Goal: Information Seeking & Learning: Find specific fact

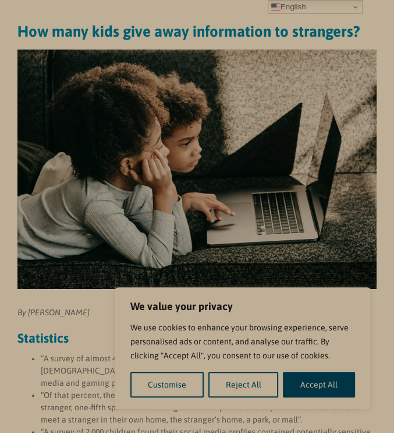
scroll to position [121, 0]
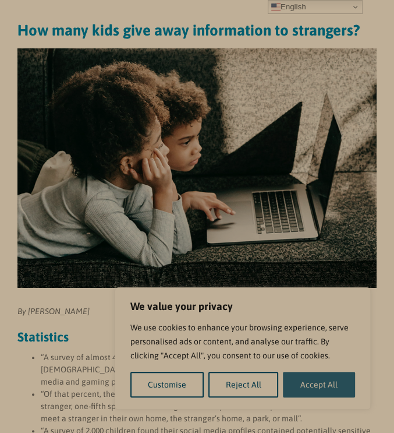
drag, startPoint x: 319, startPoint y: 372, endPoint x: 319, endPoint y: 381, distance: 9.3
click at [319, 381] on div "We use cookies to enhance your browsing experience, serve personalised ads or c…" at bounding box center [242, 358] width 225 height 77
click at [319, 381] on button "Accept All" at bounding box center [319, 385] width 72 height 26
checkbox input "true"
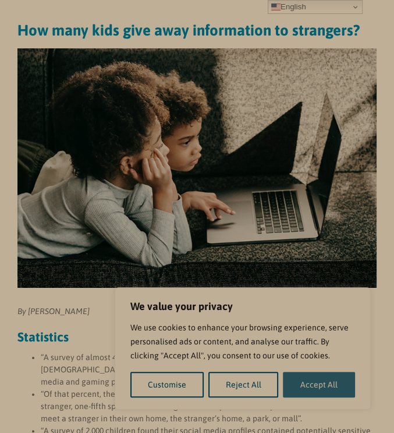
checkbox input "true"
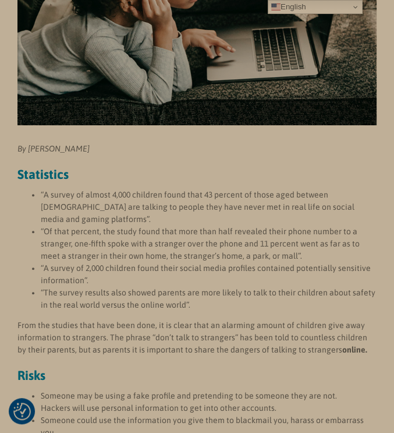
scroll to position [284, 0]
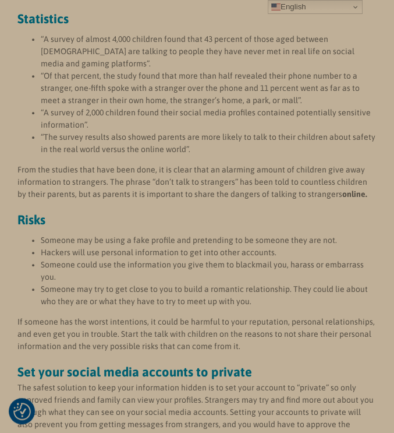
scroll to position [440, 0]
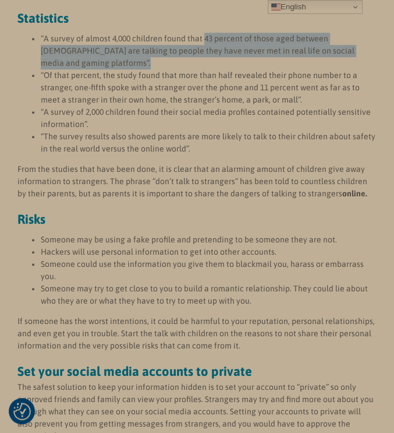
drag, startPoint x: 203, startPoint y: 39, endPoint x: 208, endPoint y: 64, distance: 25.6
click at [208, 64] on li "“A survey of almost 4,000 children found that 43 percent of those aged between …" at bounding box center [209, 51] width 336 height 37
copy li "43 percent of those aged between 8 and 13 years old are talking to people they …"
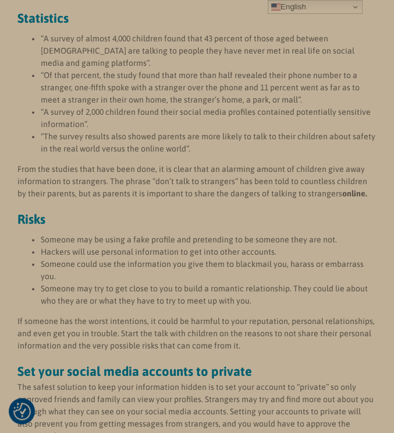
click at [319, 151] on li "“The survey results also showed parents are more likely to talk to their childr…" at bounding box center [209, 142] width 336 height 24
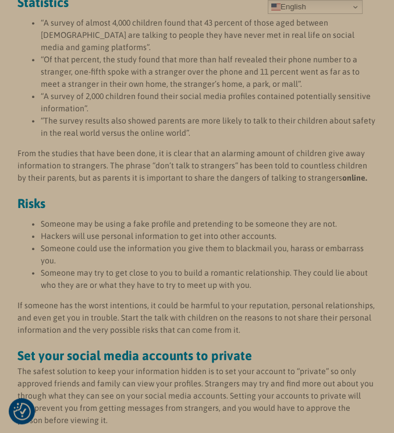
scroll to position [456, 0]
